Goal: Task Accomplishment & Management: Use online tool/utility

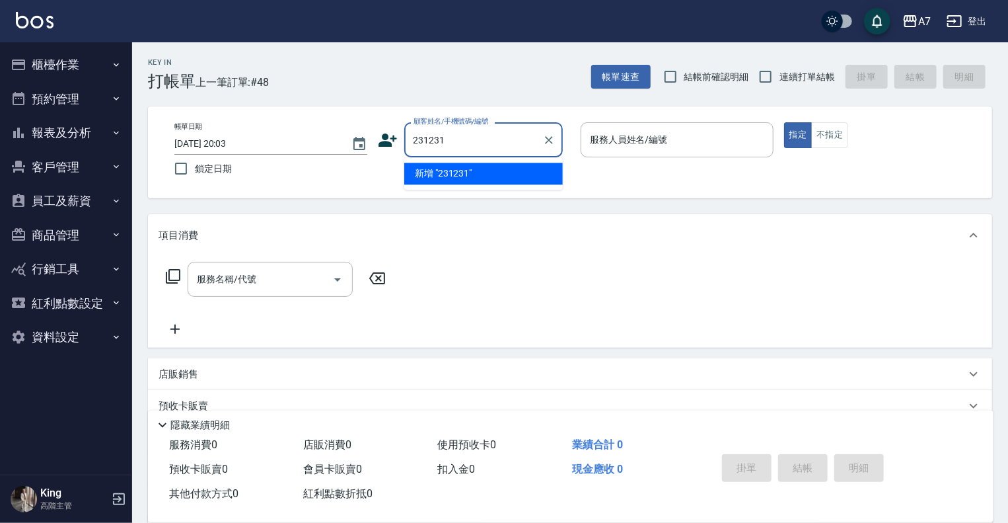
type input "231231"
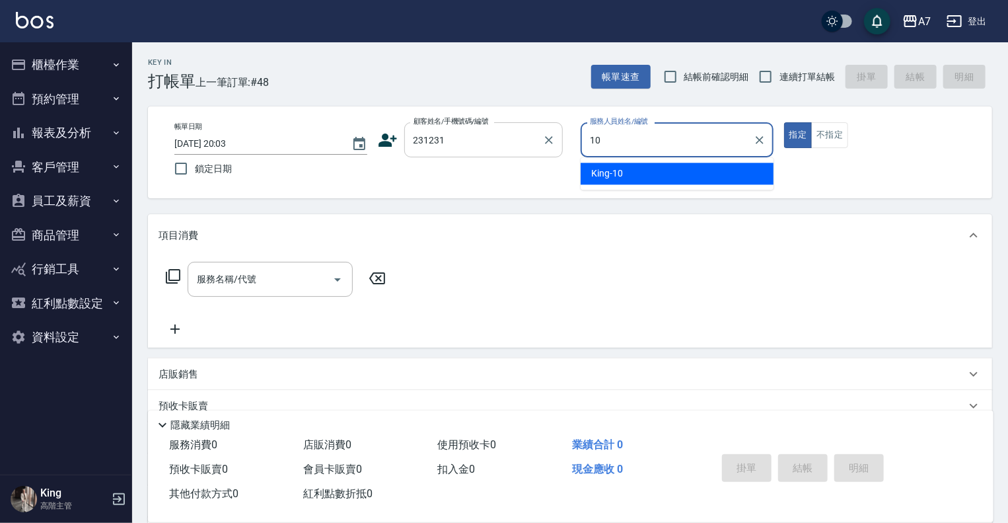
type input "[PERSON_NAME]-10"
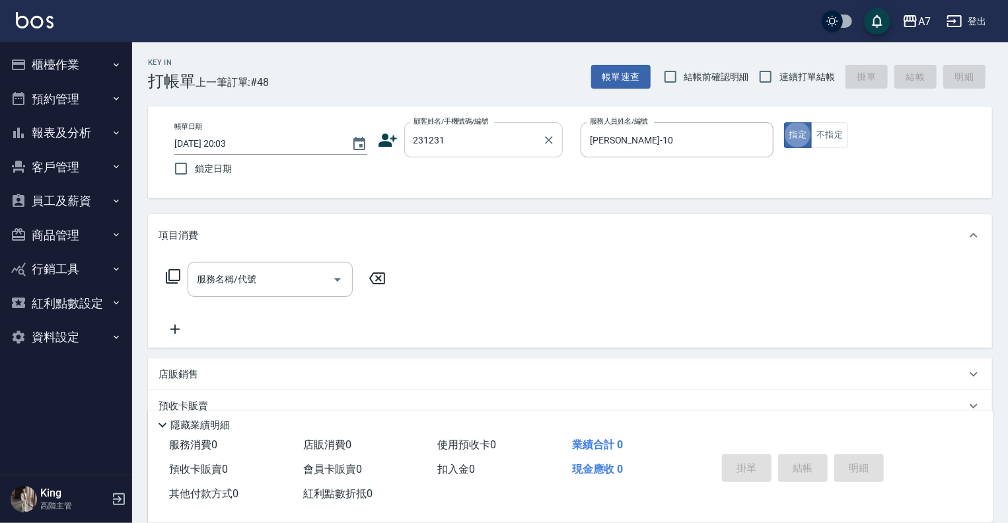
type button "true"
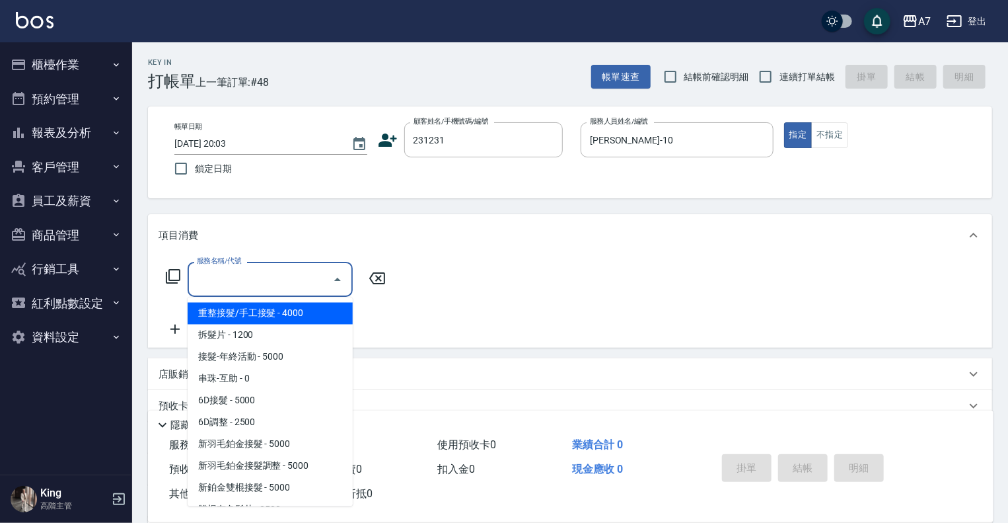
click at [274, 272] on input "服務名稱/代號" at bounding box center [260, 279] width 133 height 23
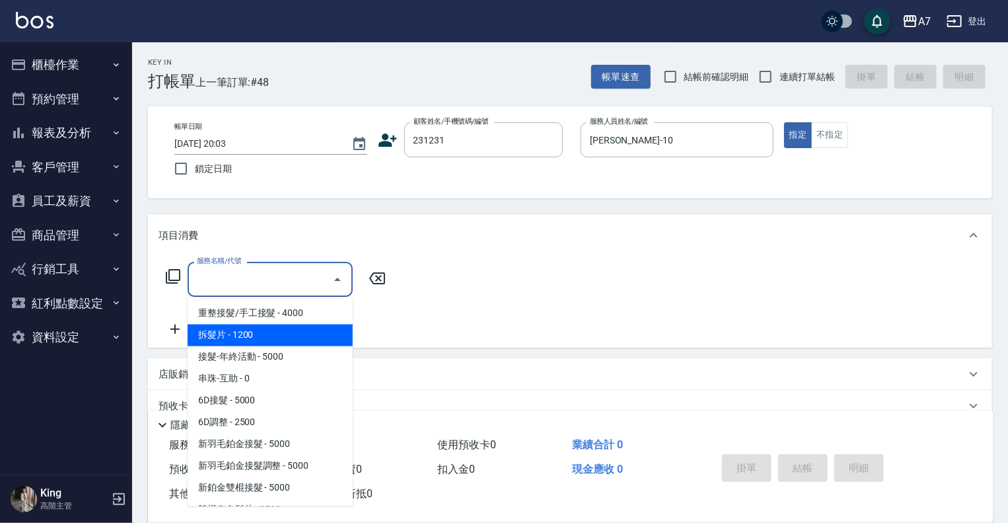
click at [279, 339] on span "拆髮片 - 1200" at bounding box center [270, 335] width 165 height 22
type input "拆髮片(101)"
type input "120"
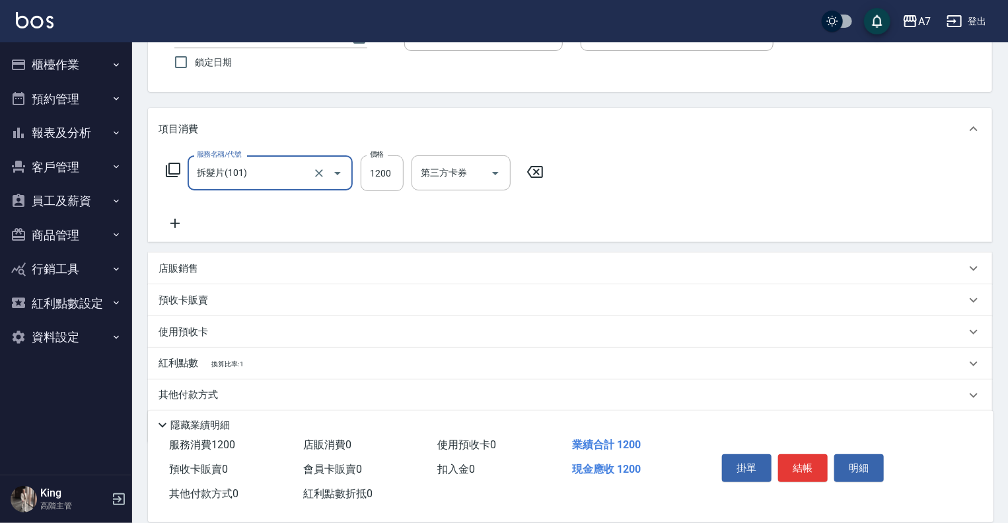
scroll to position [152, 0]
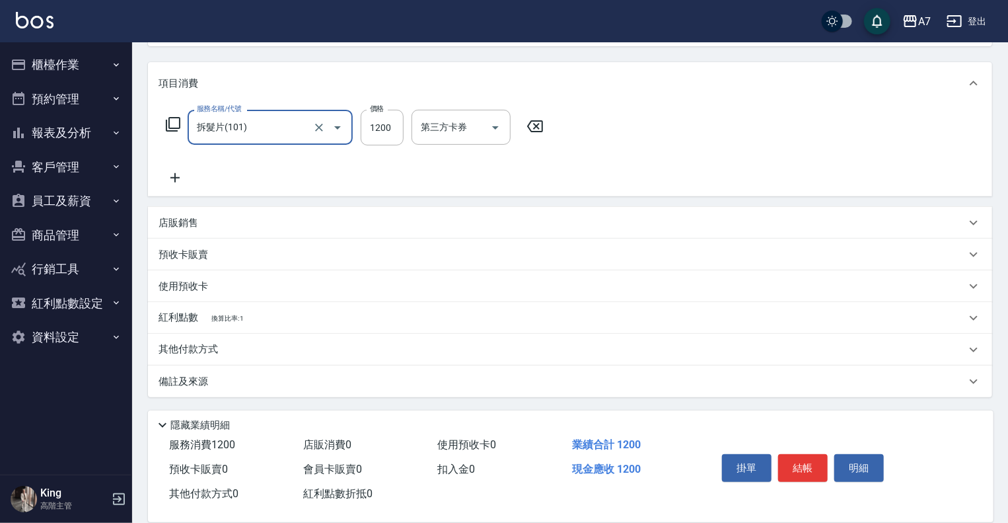
click at [216, 346] on p "其他付款方式" at bounding box center [192, 349] width 66 height 15
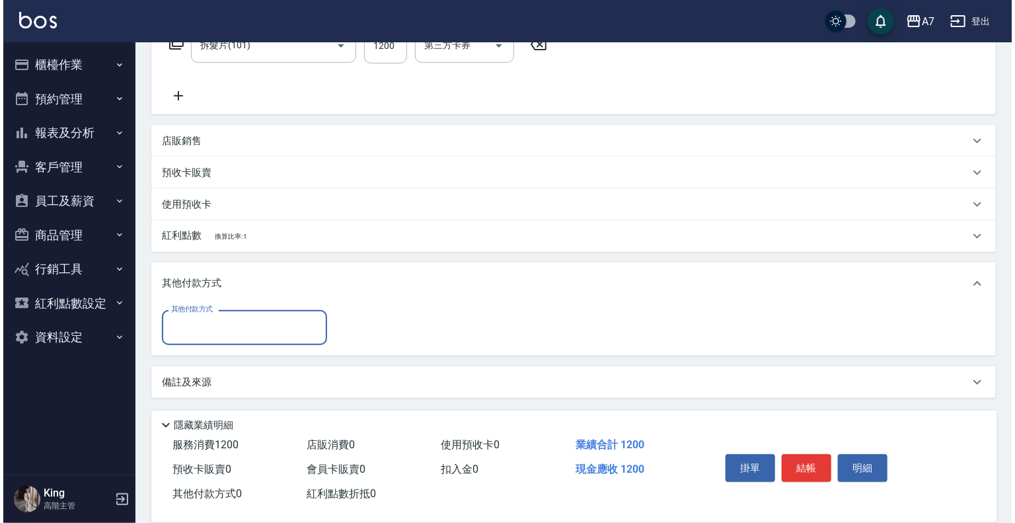
scroll to position [235, 0]
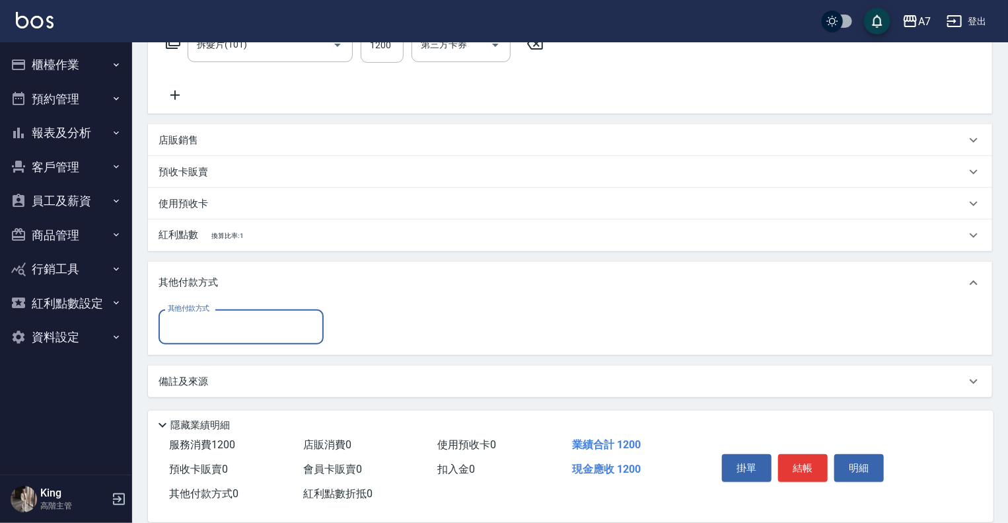
click at [248, 317] on input "其他付款方式" at bounding box center [241, 326] width 153 height 23
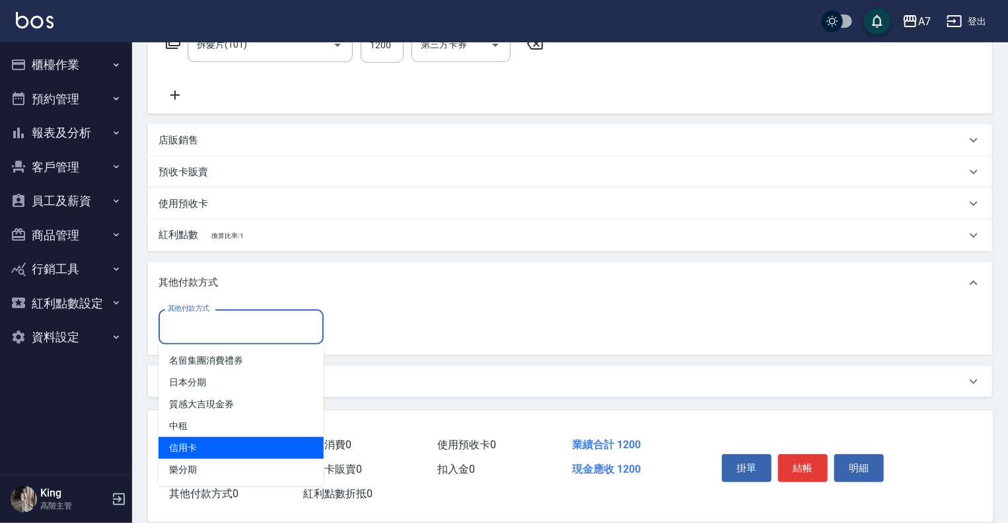
click at [916, 19] on icon "button" at bounding box center [910, 21] width 13 height 12
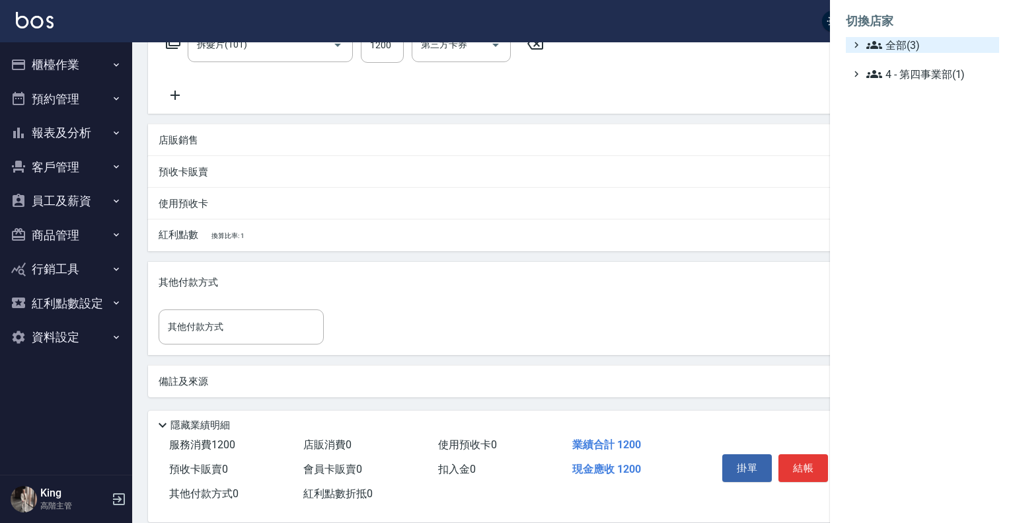
click at [903, 42] on span "全部(3)" at bounding box center [930, 45] width 128 height 16
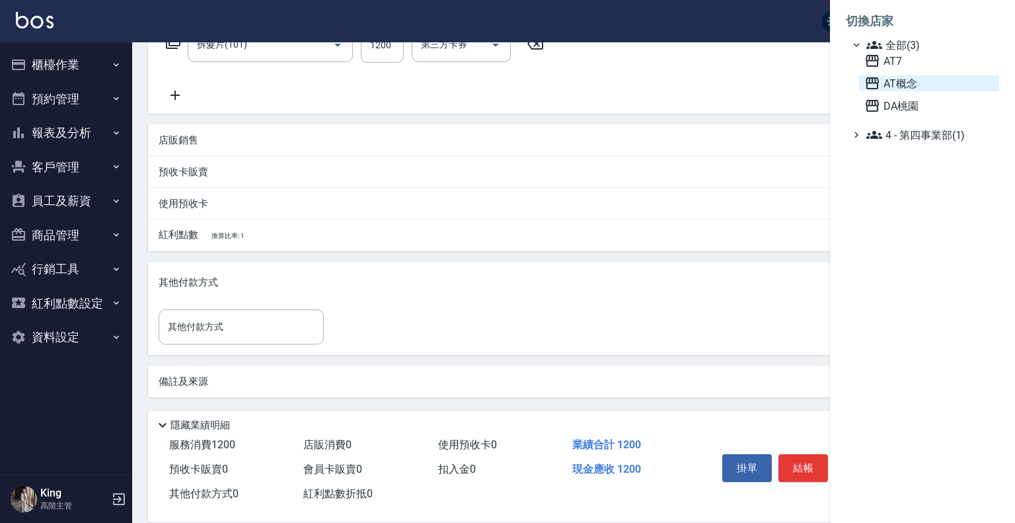
click at [910, 85] on span "AT概念" at bounding box center [929, 83] width 130 height 16
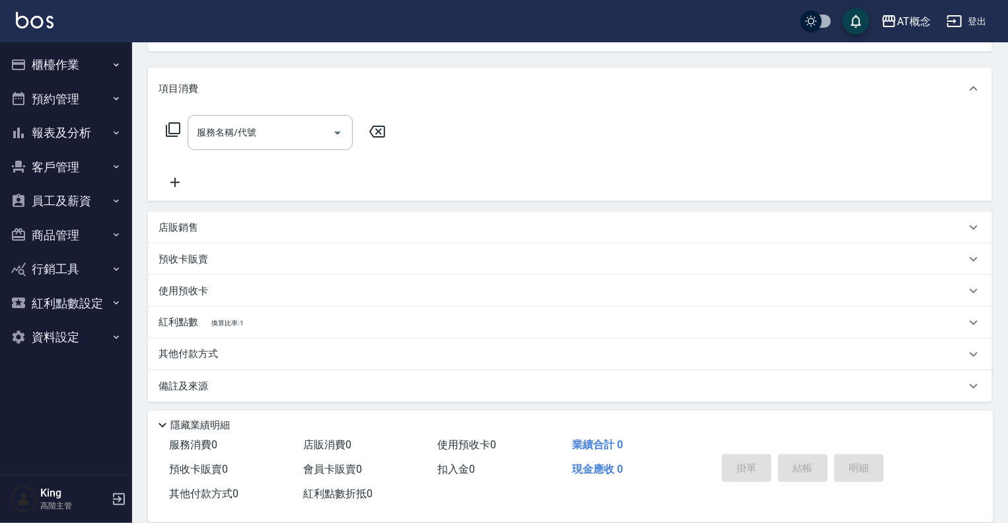
scroll to position [151, 0]
click at [221, 348] on p "其他付款方式" at bounding box center [192, 350] width 66 height 15
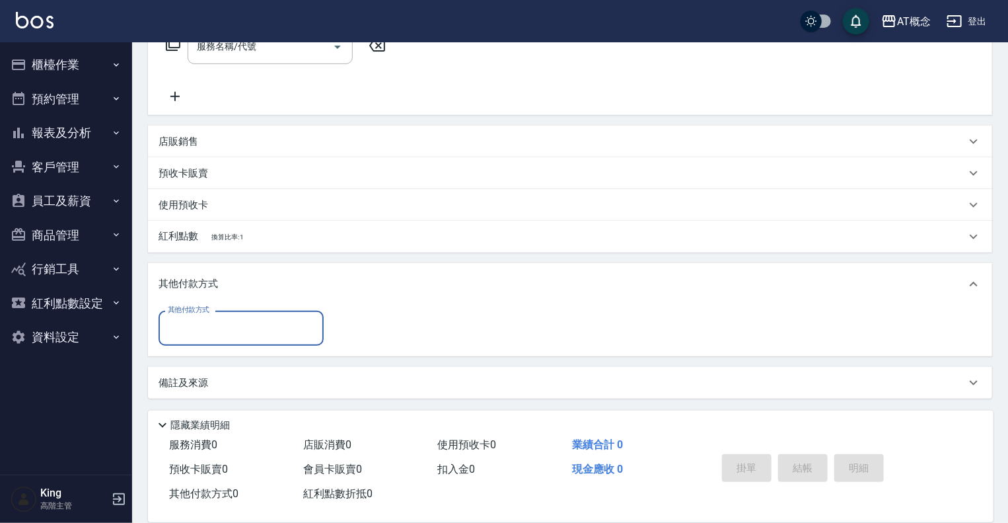
scroll to position [234, 0]
click at [232, 316] on input "其他付款方式" at bounding box center [241, 326] width 153 height 23
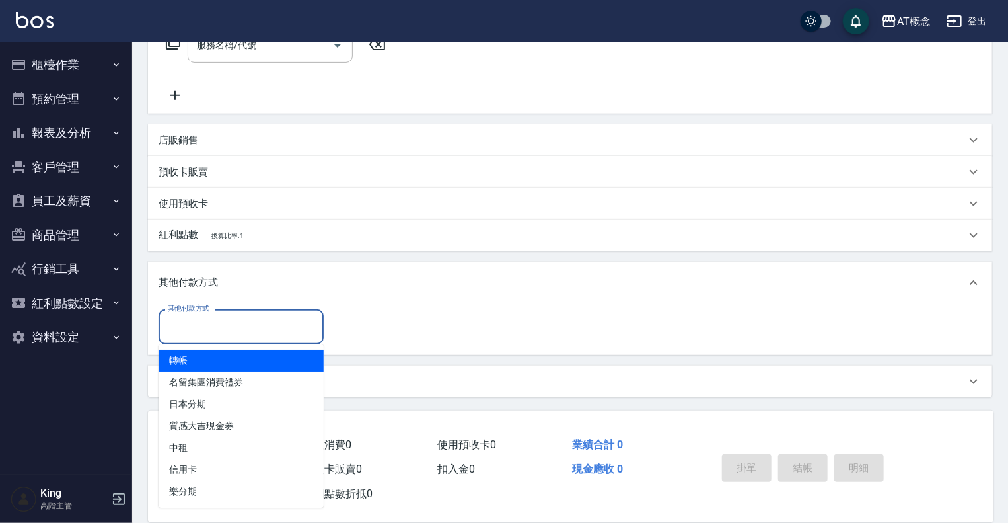
click at [247, 366] on span "轉帳" at bounding box center [241, 361] width 165 height 22
type input "轉帳"
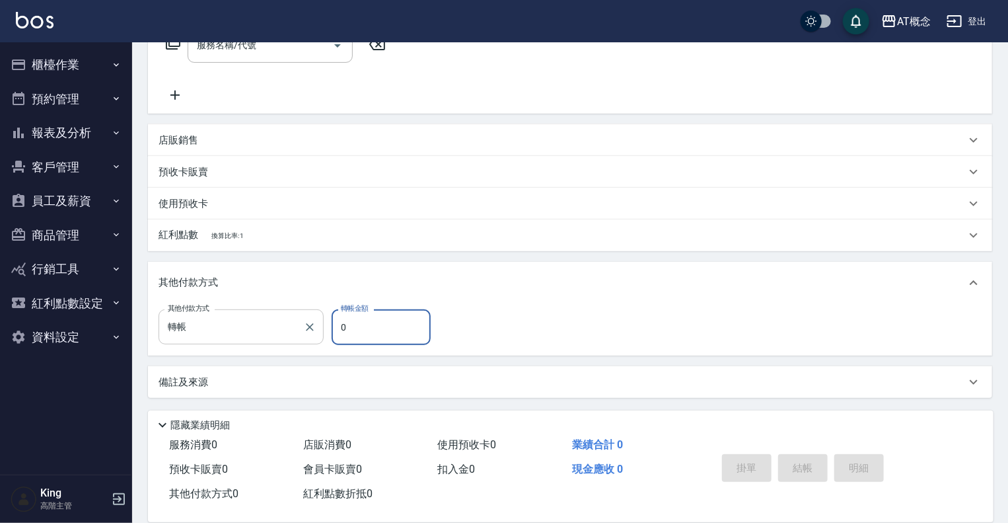
click at [320, 311] on div "轉帳 其他付款方式" at bounding box center [241, 326] width 165 height 35
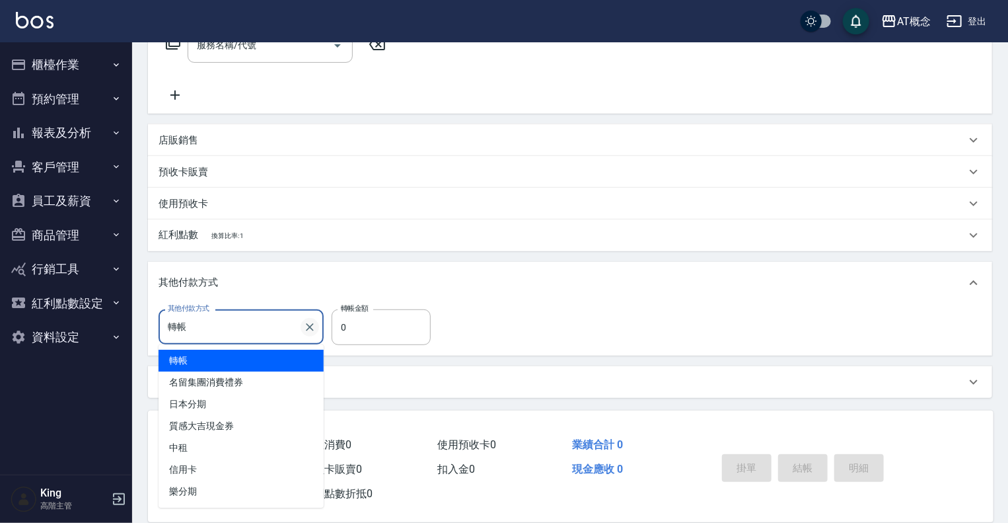
click at [309, 324] on icon "Clear" at bounding box center [309, 326] width 13 height 13
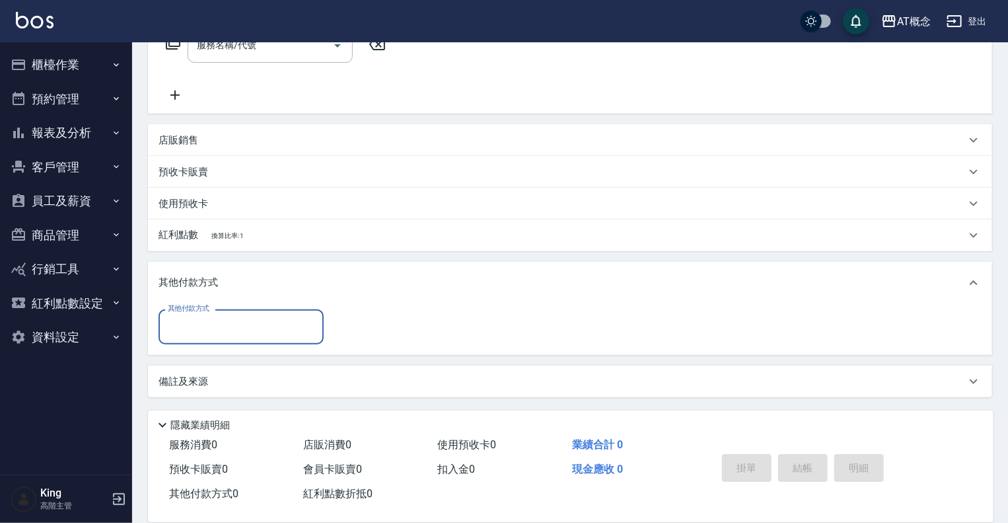
click at [262, 334] on input "其他付款方式" at bounding box center [241, 326] width 153 height 23
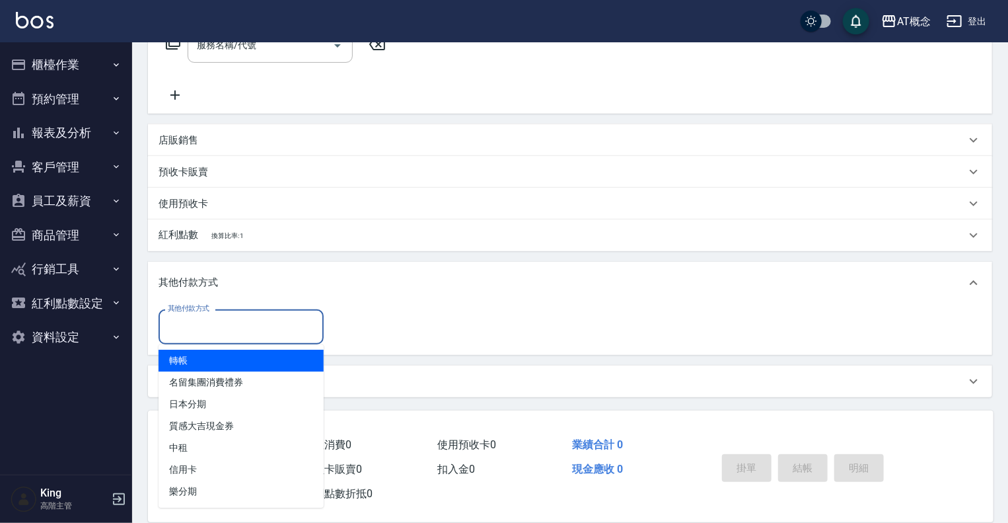
click at [262, 332] on input "其他付款方式" at bounding box center [241, 326] width 153 height 23
click at [221, 364] on span "轉帳" at bounding box center [241, 361] width 165 height 22
type input "轉帳"
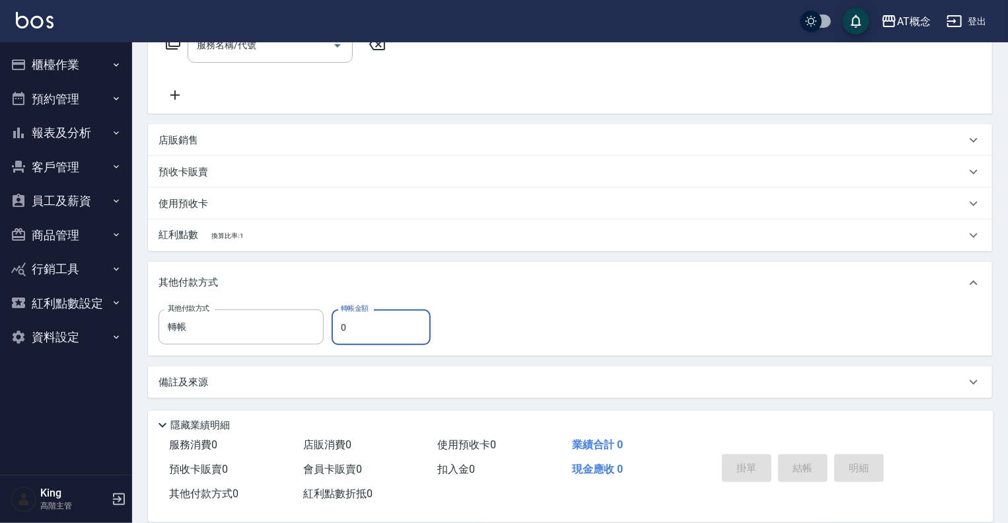
drag, startPoint x: 351, startPoint y: 318, endPoint x: 334, endPoint y: 324, distance: 17.6
click at [334, 324] on input "0" at bounding box center [381, 327] width 99 height 36
drag, startPoint x: 352, startPoint y: 326, endPoint x: 335, endPoint y: 330, distance: 17.5
click at [335, 330] on input "0" at bounding box center [381, 327] width 99 height 36
click at [307, 334] on div "其他付款方式 轉帳 其他付款方式 轉帳金額 0 轉帳金額" at bounding box center [299, 327] width 280 height 36
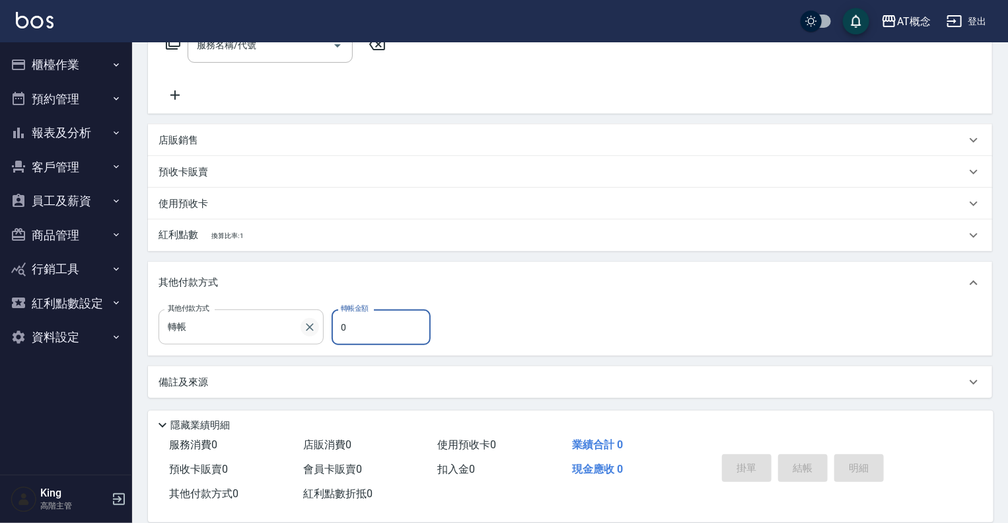
type input "0"
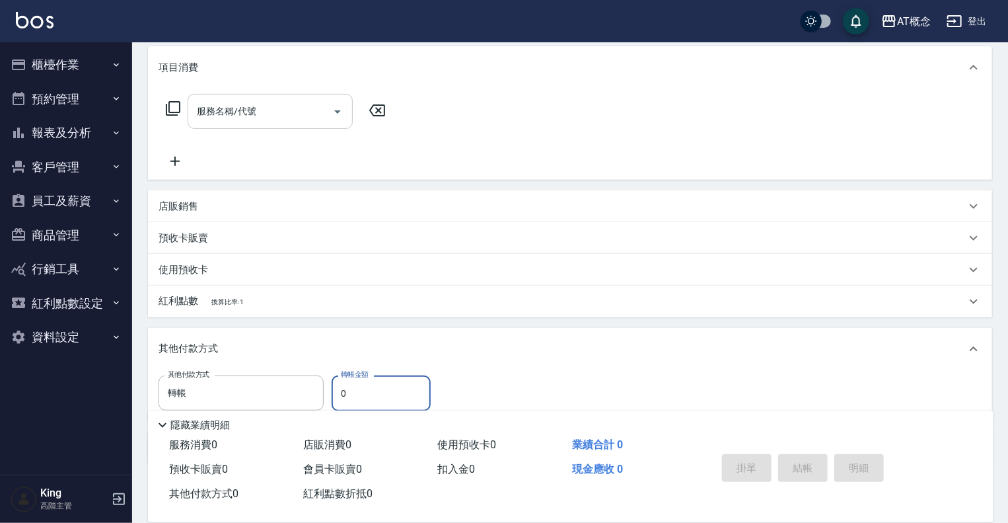
click at [324, 116] on input "服務名稱/代號" at bounding box center [260, 111] width 133 height 23
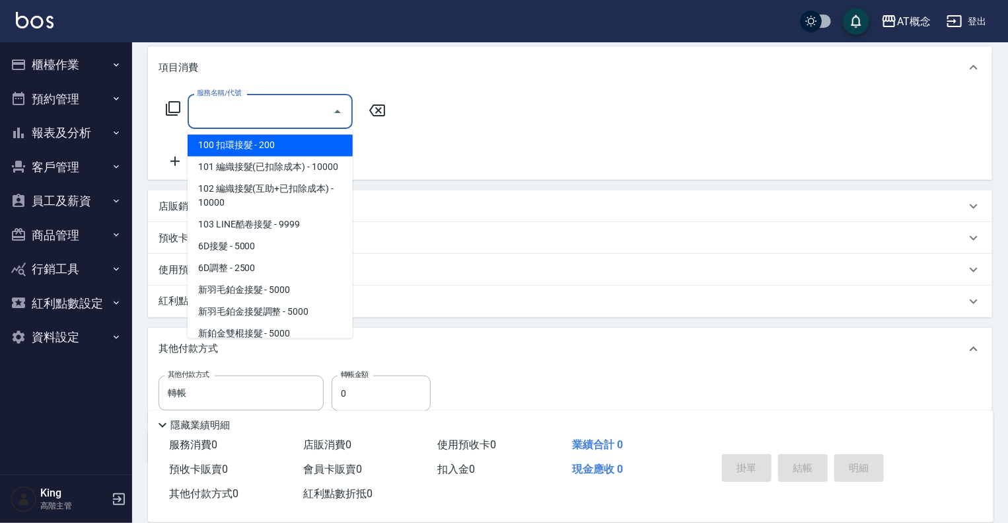
click at [283, 151] on span "100 扣環接髮 - 200" at bounding box center [270, 146] width 165 height 22
type input "100 扣環接髮(100)"
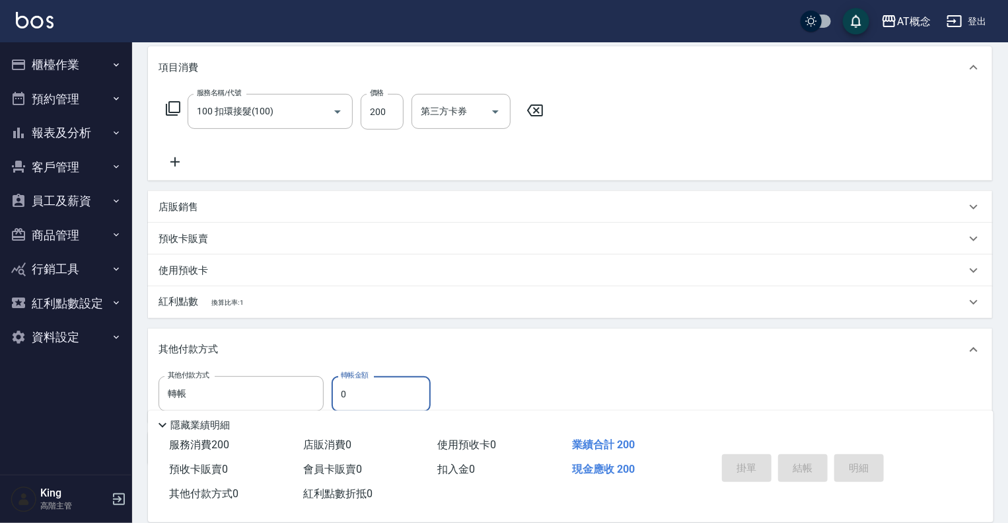
drag, startPoint x: 368, startPoint y: 396, endPoint x: 338, endPoint y: 396, distance: 30.4
click at [338, 396] on input "0" at bounding box center [381, 394] width 99 height 36
type input "10"
type input "100"
type input "0"
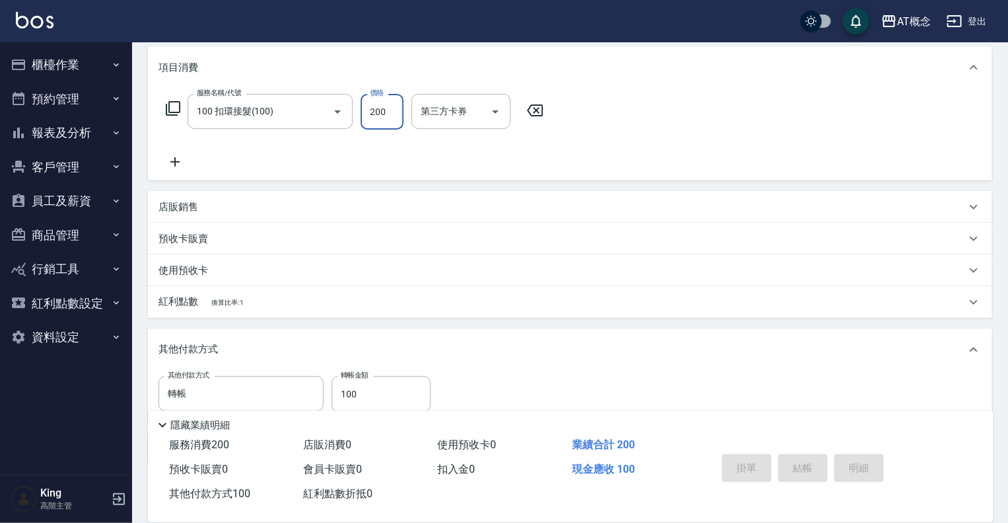
type input "0"
type input "10"
type input "100"
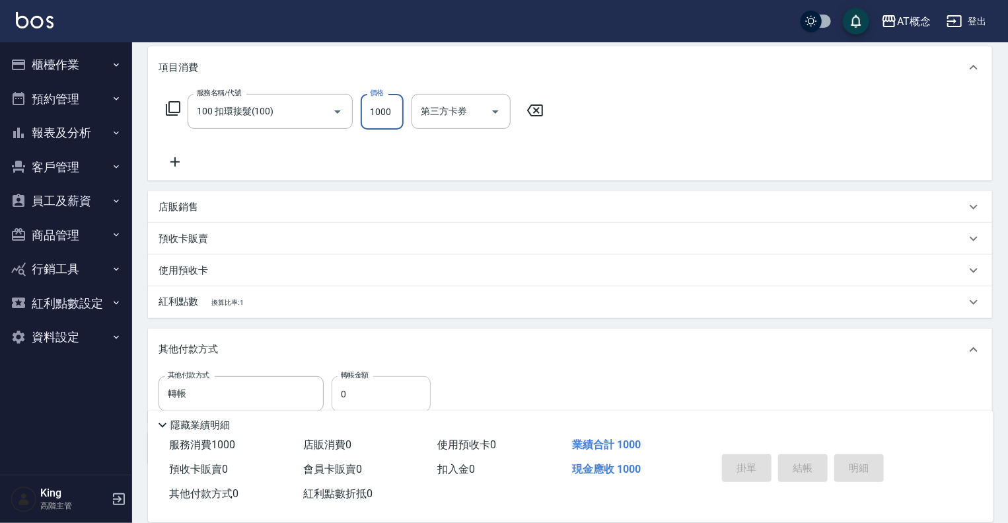
type input "1000"
drag, startPoint x: 355, startPoint y: 393, endPoint x: 340, endPoint y: 393, distance: 15.2
click at [340, 393] on input "0" at bounding box center [381, 394] width 99 height 36
type input "90"
type input "100"
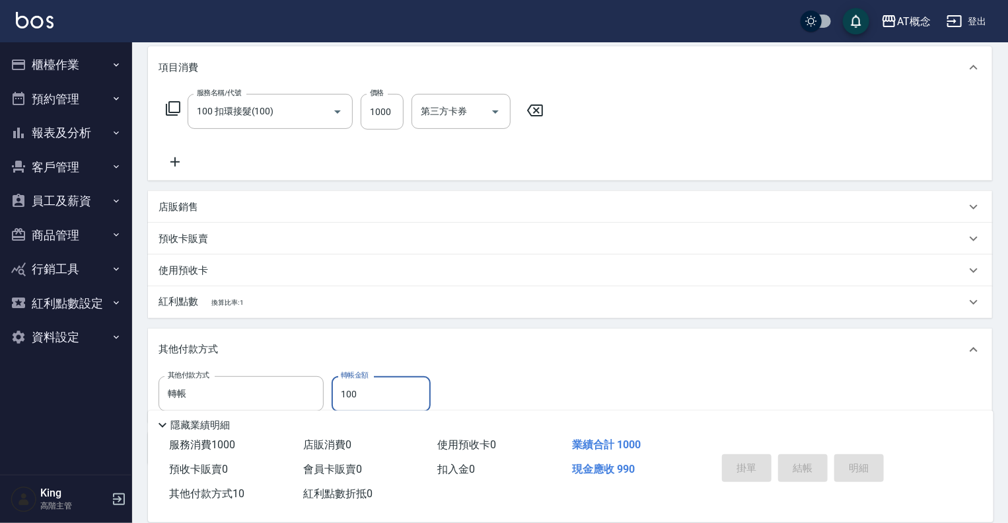
type input "0"
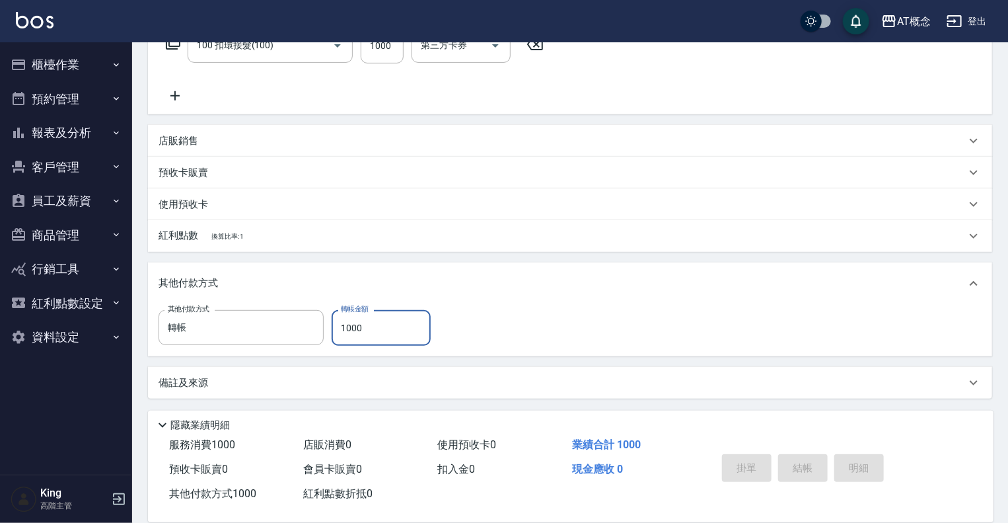
scroll to position [235, 0]
type input "1000"
